Goal: Find specific page/section: Find specific page/section

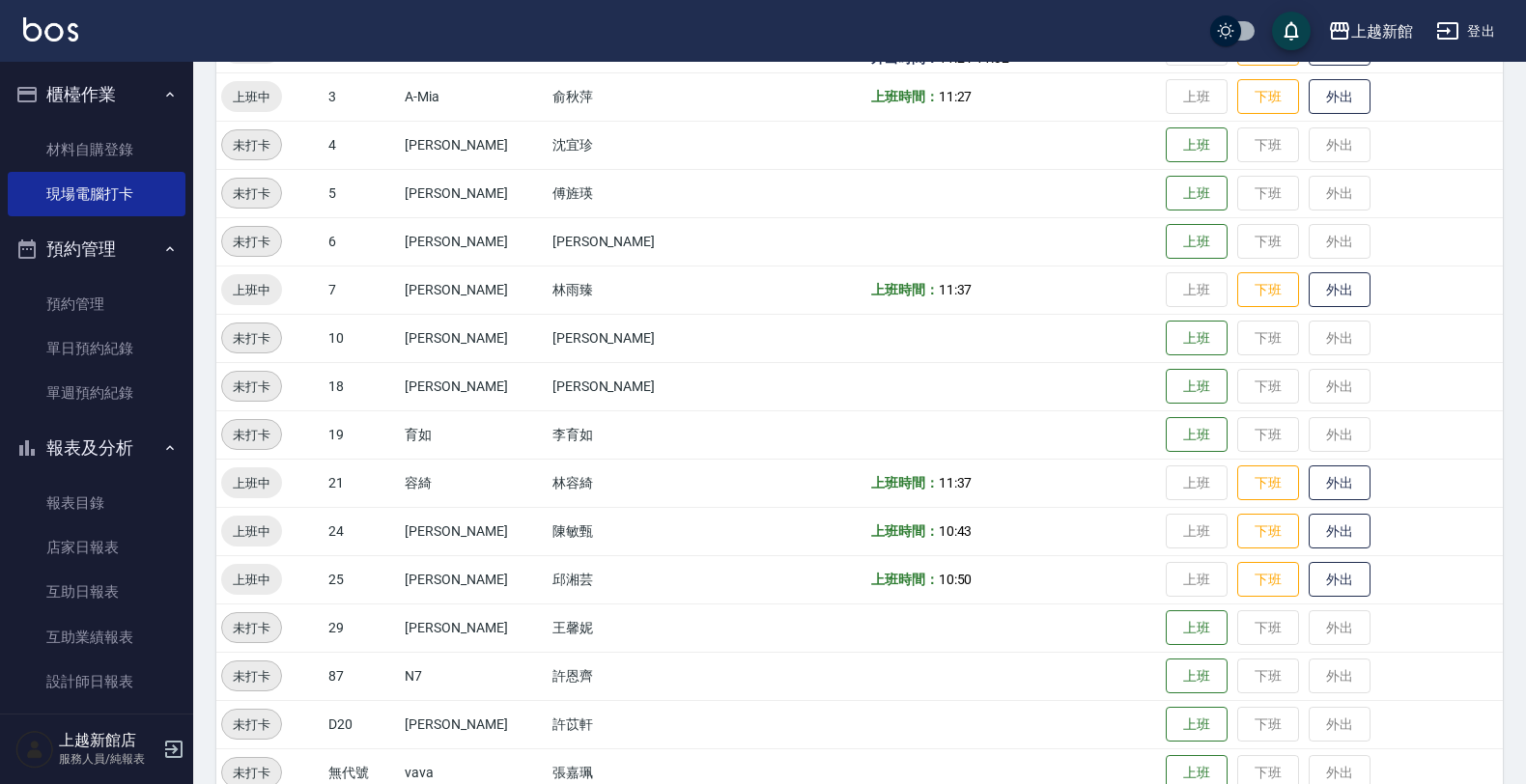
scroll to position [420, 0]
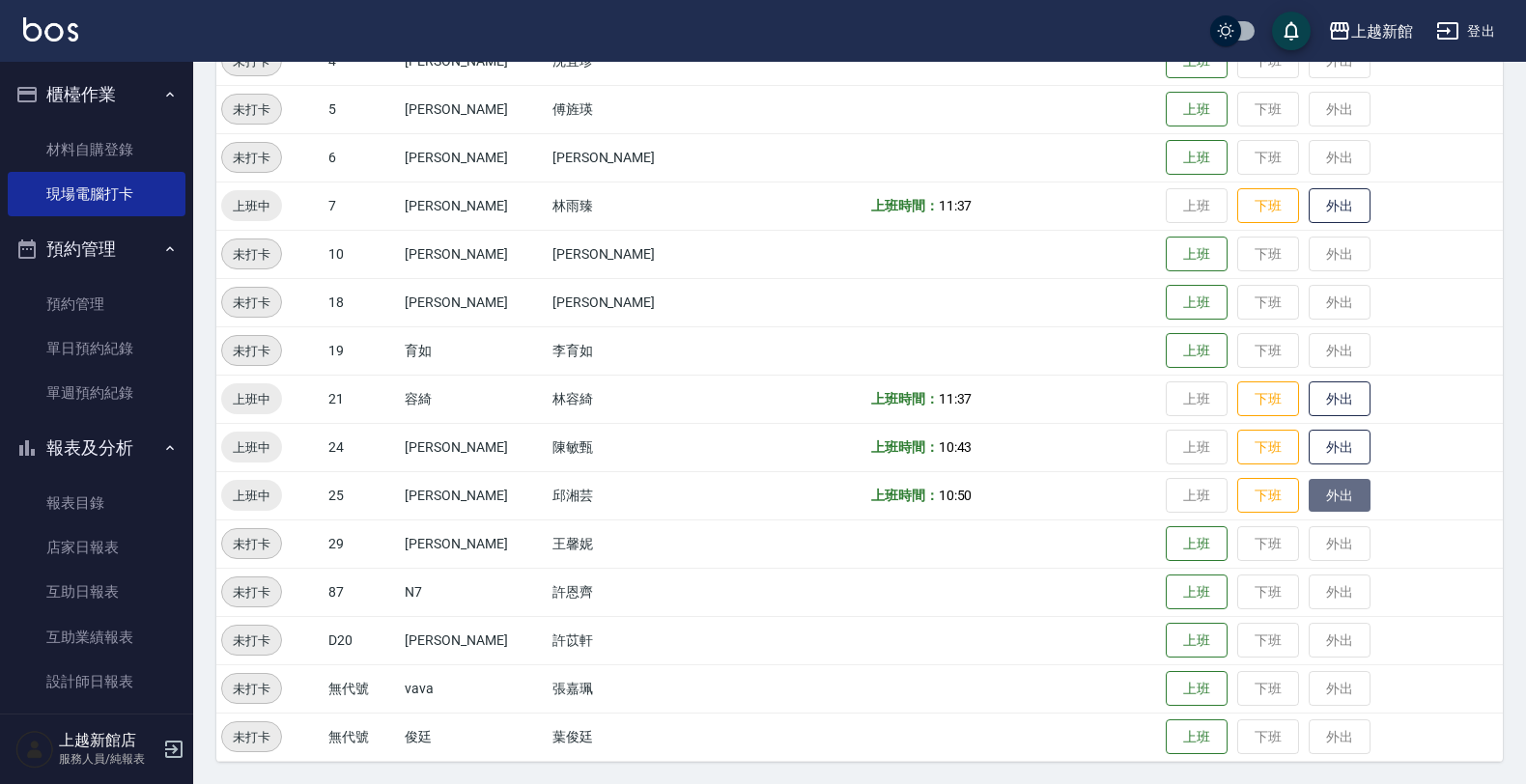
click at [1308, 494] on button "外出" at bounding box center [1339, 495] width 62 height 34
click at [1308, 484] on button "歸來" at bounding box center [1339, 495] width 62 height 34
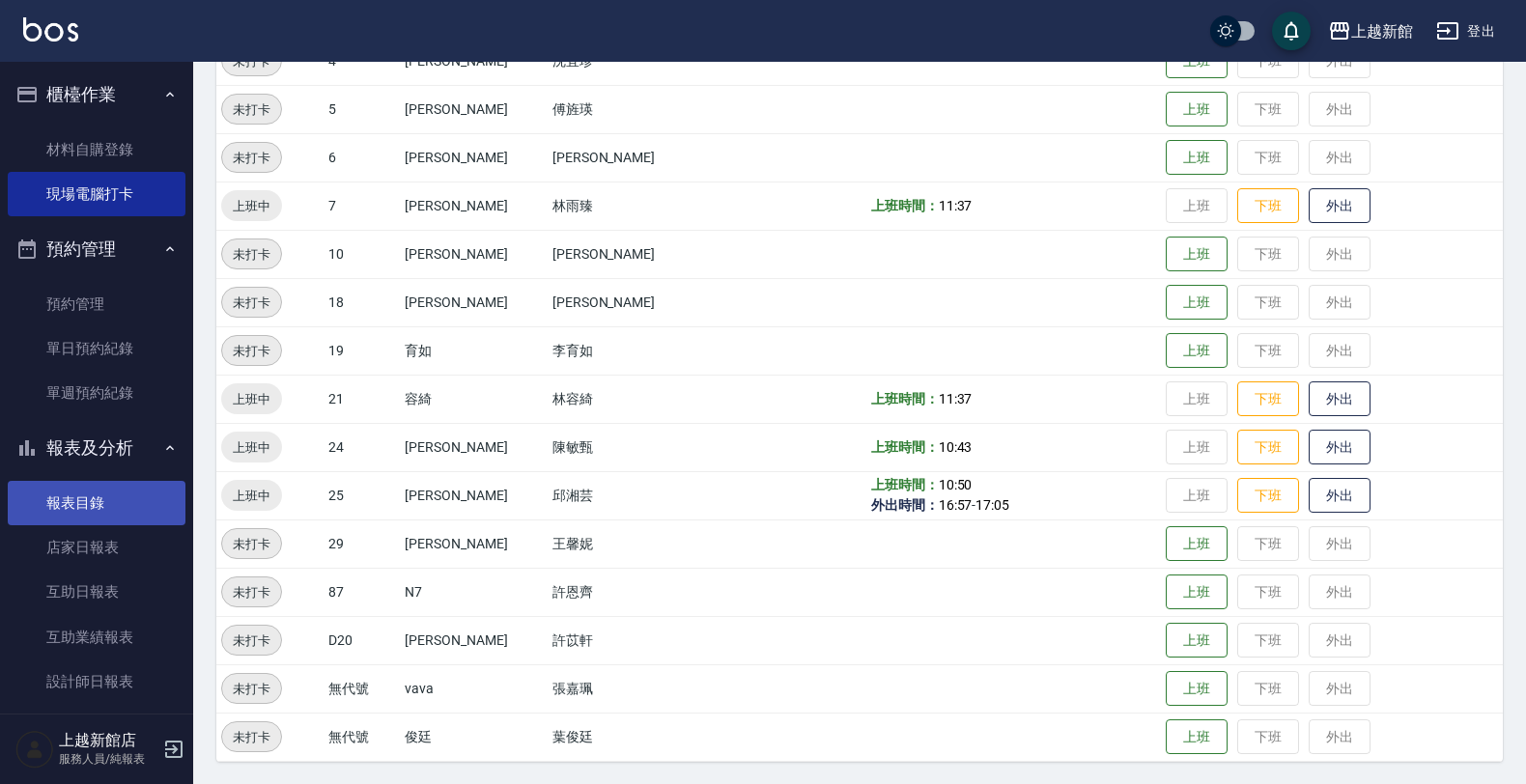
drag, startPoint x: 265, startPoint y: 476, endPoint x: 49, endPoint y: 489, distance: 216.4
click at [49, 489] on ul "報表目錄 店家日報表 互助日報表 互助業績報表 設計師日報表 設計師業績月報表" at bounding box center [96, 615] width 178 height 284
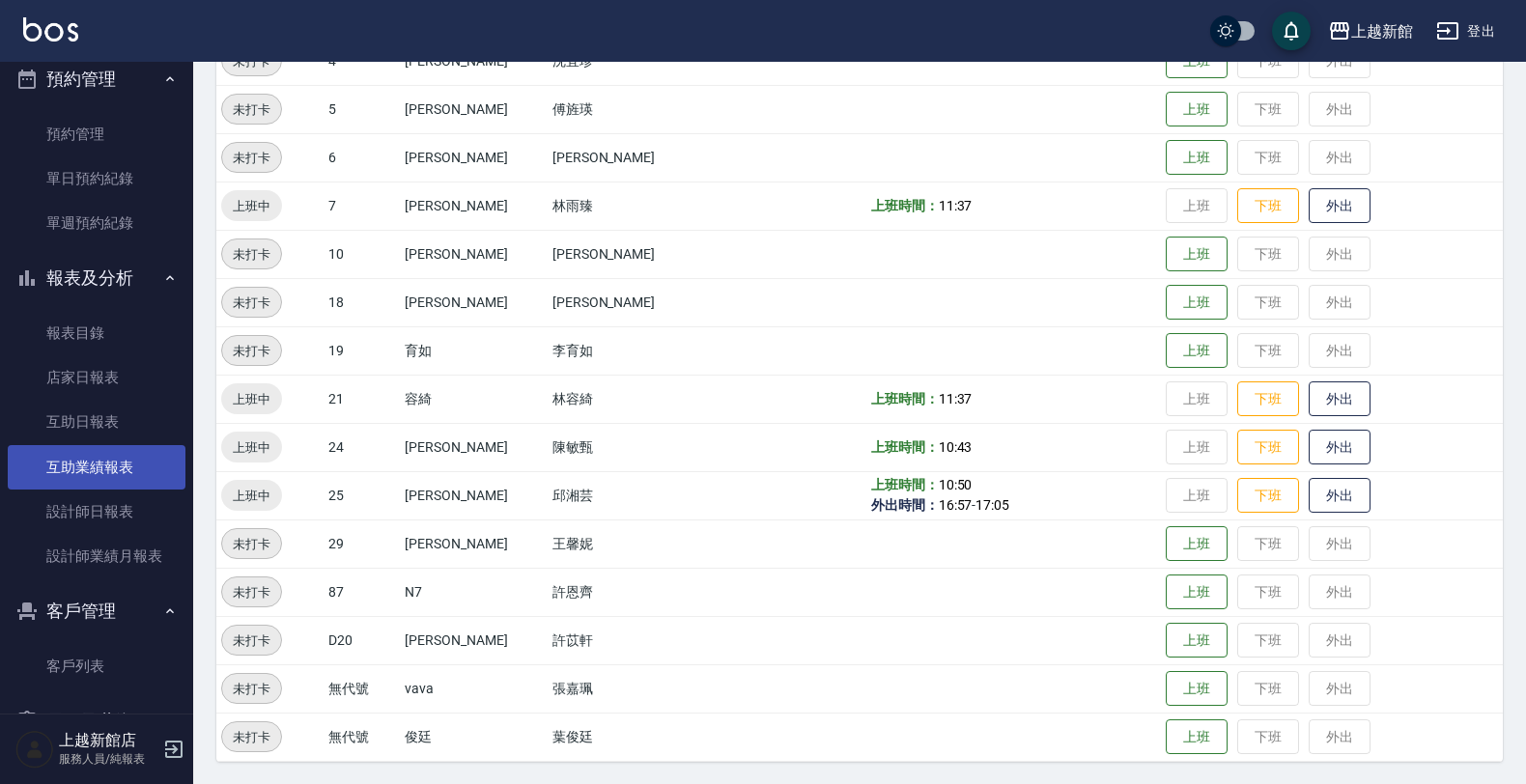
scroll to position [224, 0]
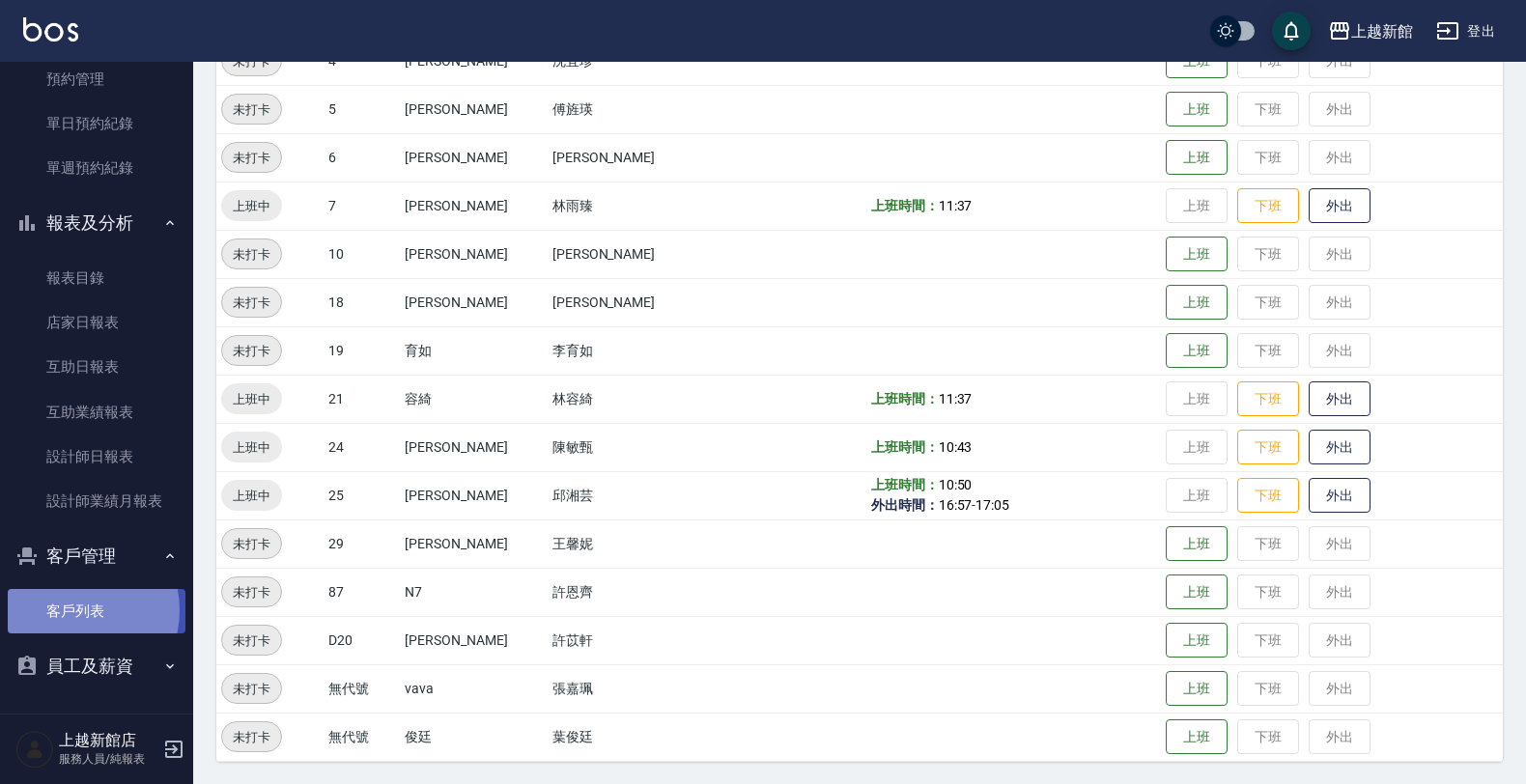
click at [74, 609] on link "客戶列表" at bounding box center [96, 611] width 178 height 45
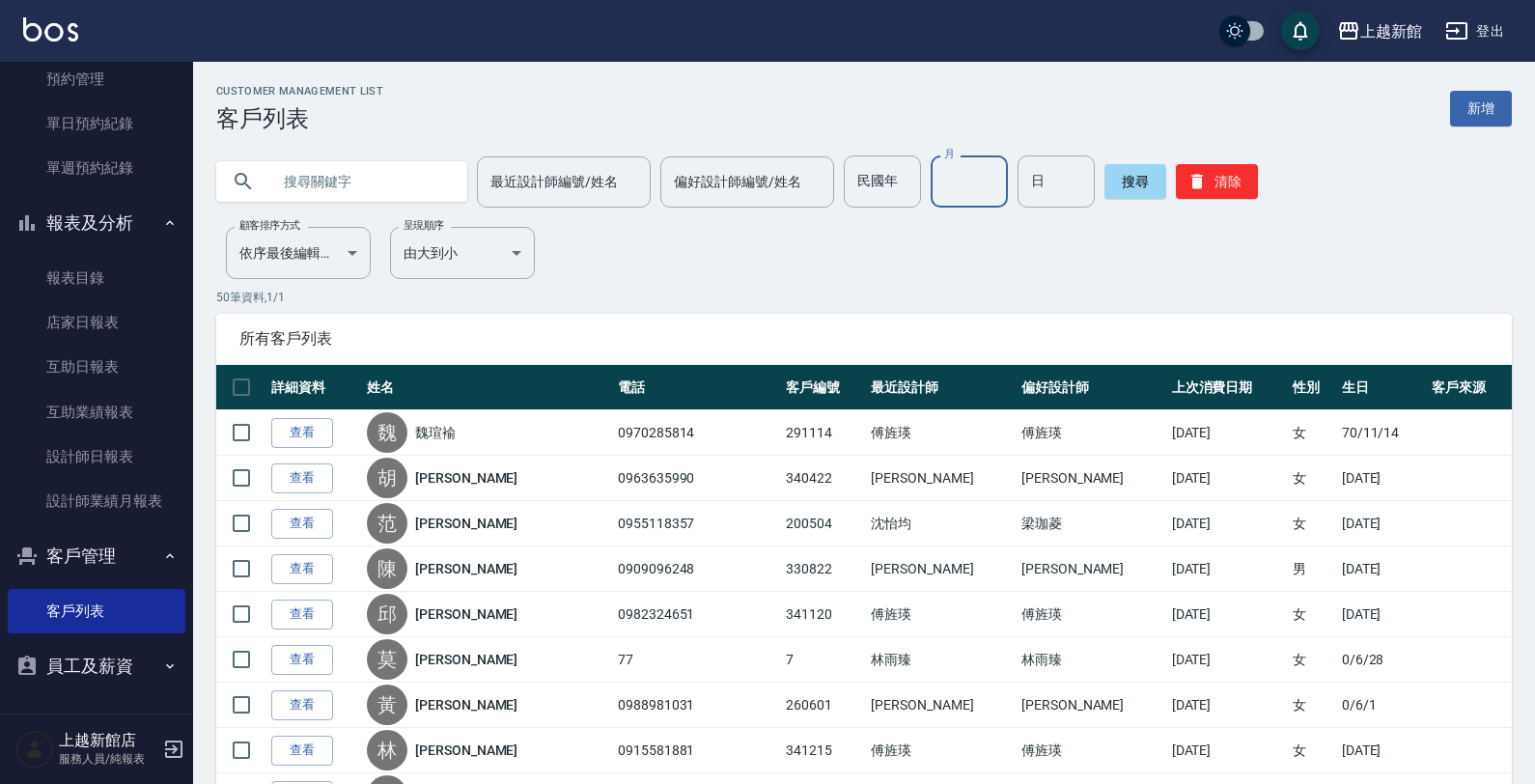
drag, startPoint x: 946, startPoint y: 165, endPoint x: 975, endPoint y: 165, distance: 29.0
click at [967, 165] on input "月" at bounding box center [969, 182] width 77 height 52
type input "04"
type input "02"
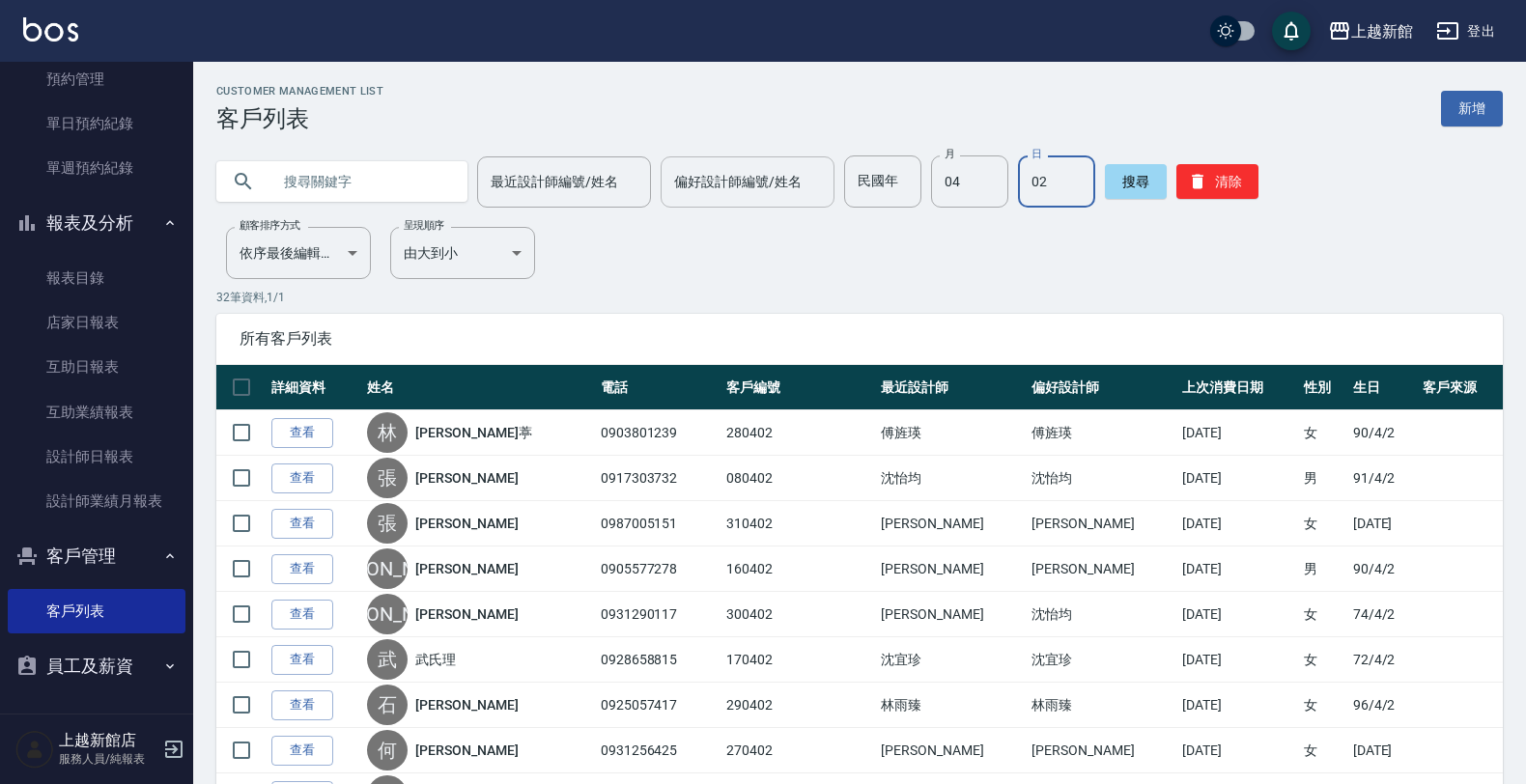
click at [735, 174] on input "偏好設計師編號/姓名" at bounding box center [746, 182] width 156 height 34
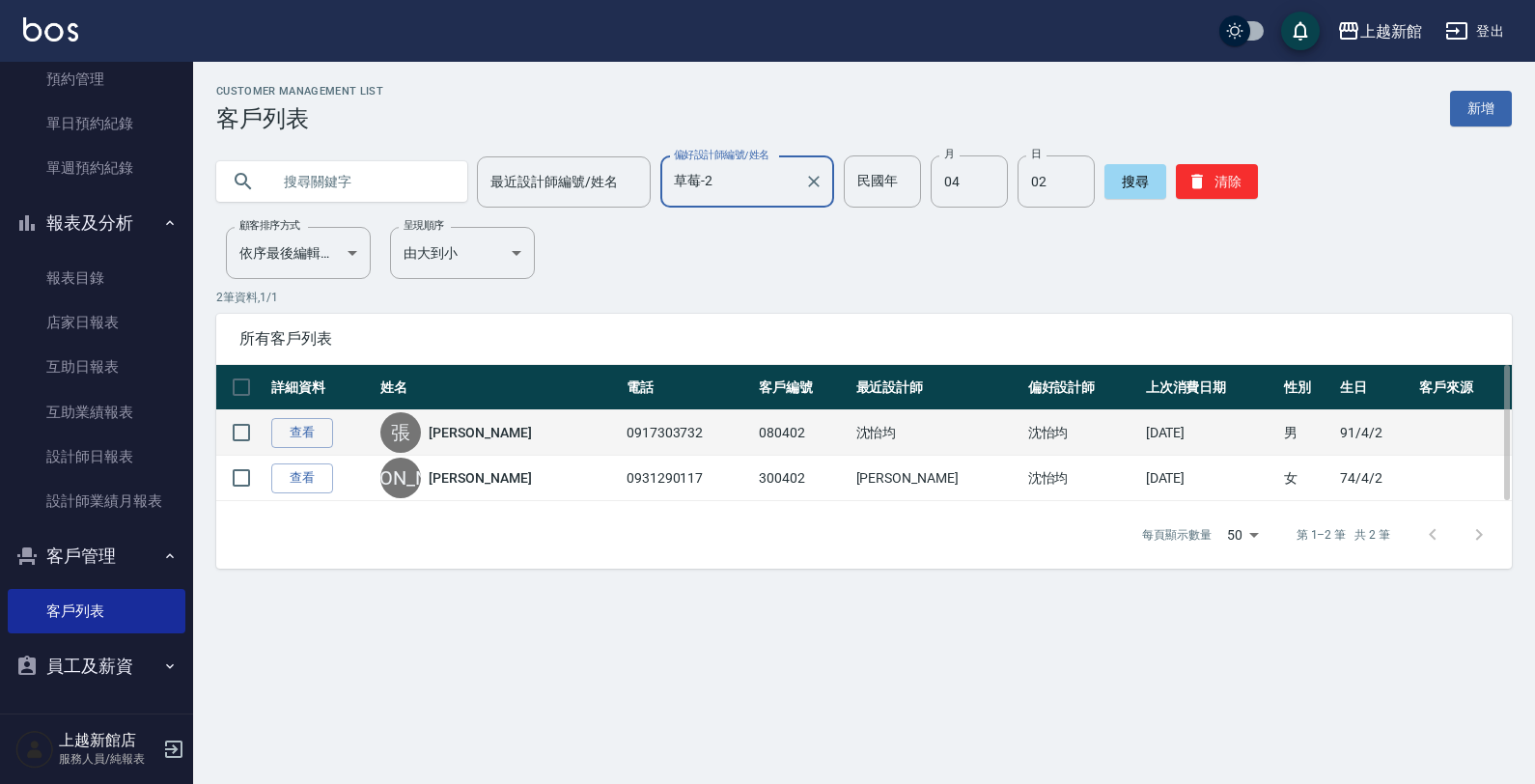
type input "草莓-2"
drag, startPoint x: 704, startPoint y: 429, endPoint x: 798, endPoint y: 426, distance: 94.0
click at [802, 427] on tr "查看 [PERSON_NAME] 0917303732 080402 沈怡均 沈怡均 [DATE] 男 [DATE]" at bounding box center [864, 432] width 1295 height 46
